Goal: Information Seeking & Learning: Learn about a topic

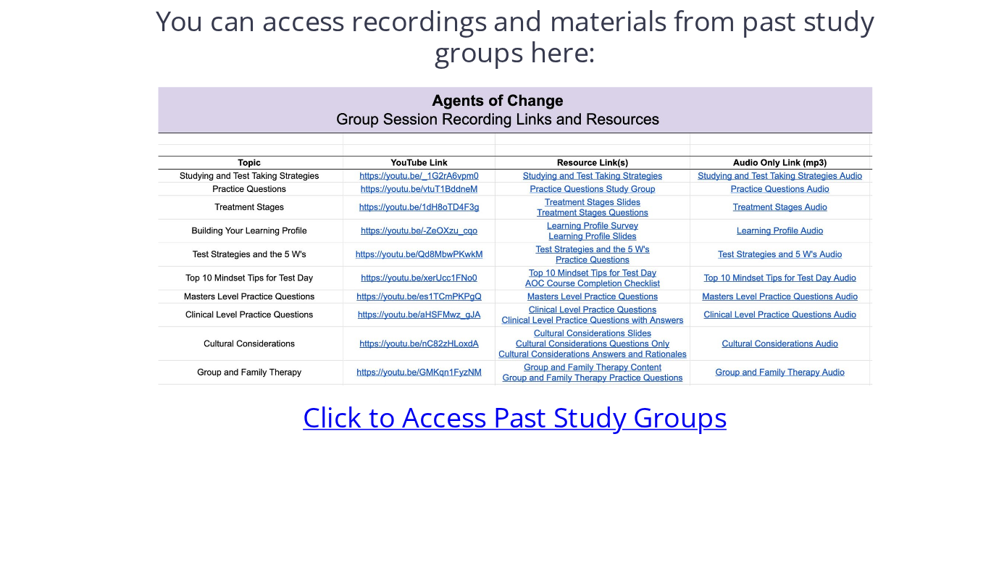
click at [591, 196] on img at bounding box center [635, 228] width 454 height 190
